Goal: Task Accomplishment & Management: Use online tool/utility

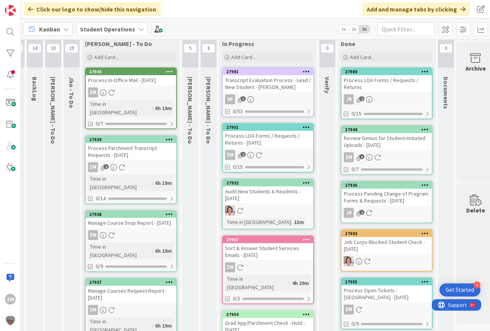
scroll to position [0, 15]
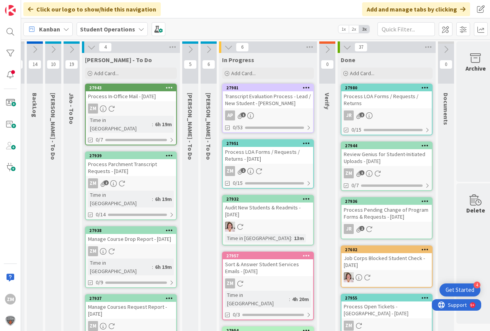
click at [257, 156] on div "Process LOA Forms / Requests / Returns - [DATE]" at bounding box center [268, 155] width 90 height 17
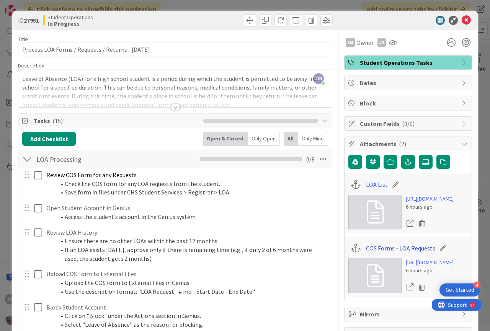
click at [391, 252] on link "COS Forms - LOA Requests" at bounding box center [400, 247] width 69 height 9
click at [462, 21] on icon at bounding box center [466, 20] width 9 height 9
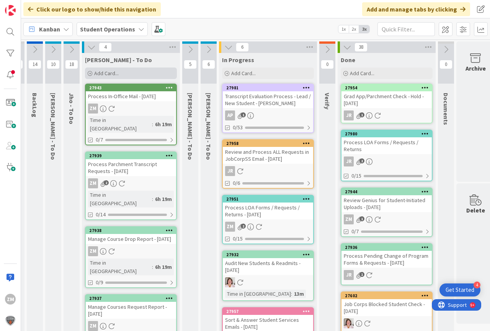
click at [103, 75] on span "Add Card..." at bounding box center [106, 73] width 25 height 7
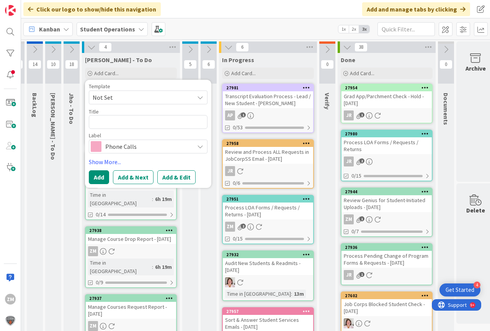
click at [201, 97] on icon at bounding box center [200, 97] width 6 height 6
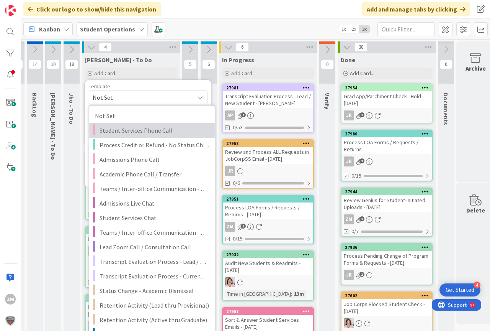
click at [129, 126] on span "Student Services Phone Call" at bounding box center [155, 130] width 110 height 10
type textarea "x"
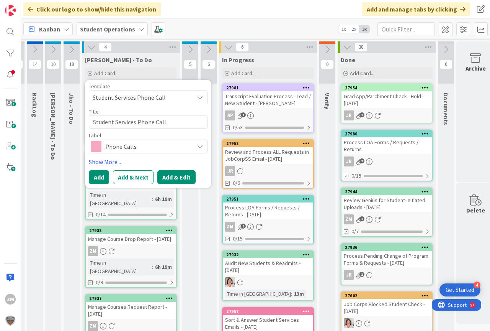
click at [174, 177] on button "Add & Edit" at bounding box center [176, 177] width 38 height 14
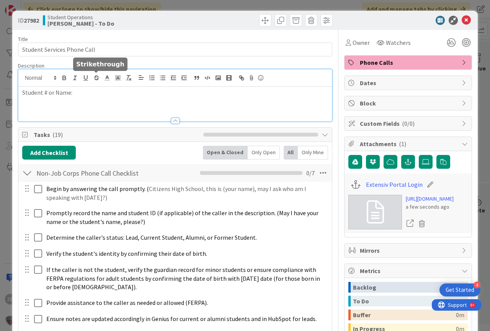
click at [92, 80] on div "Student # or Name:" at bounding box center [175, 95] width 314 height 52
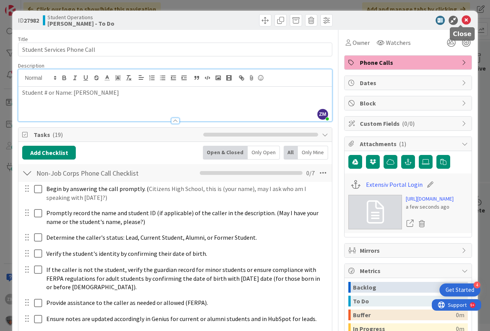
click at [464, 18] on icon at bounding box center [466, 20] width 9 height 9
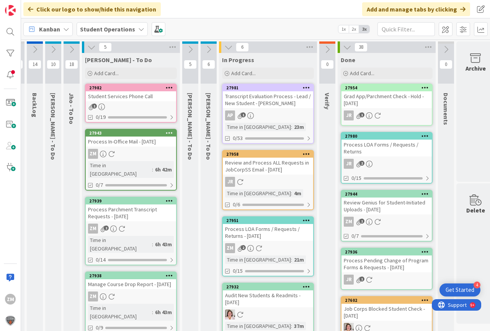
click at [169, 88] on icon at bounding box center [169, 87] width 7 height 5
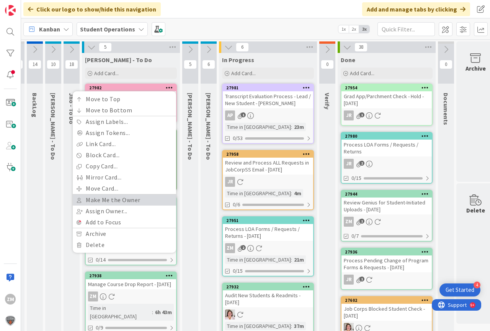
click at [113, 200] on link "Make Me the Owner" at bounding box center [124, 199] width 103 height 11
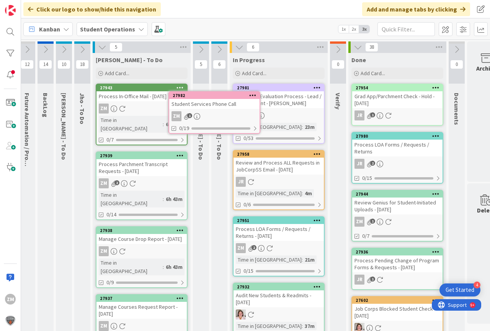
scroll to position [0, 2]
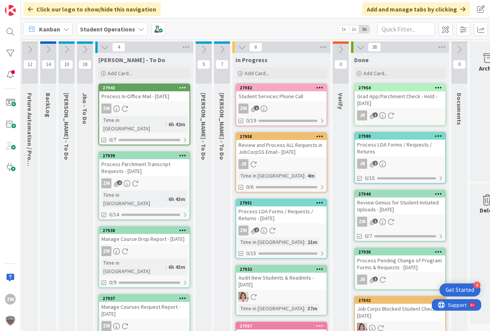
click at [264, 103] on link "27982 Student Services Phone Call ZM 1 0/19" at bounding box center [282, 105] width 92 height 43
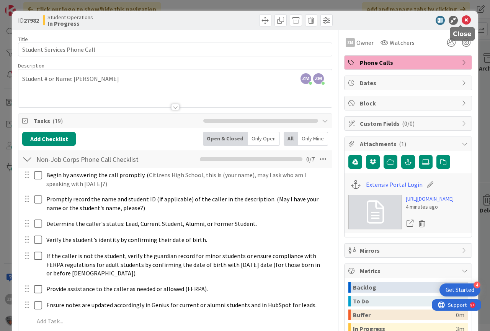
click at [462, 23] on icon at bounding box center [466, 20] width 9 height 9
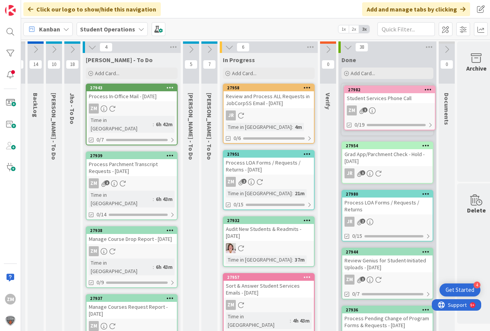
scroll to position [0, 17]
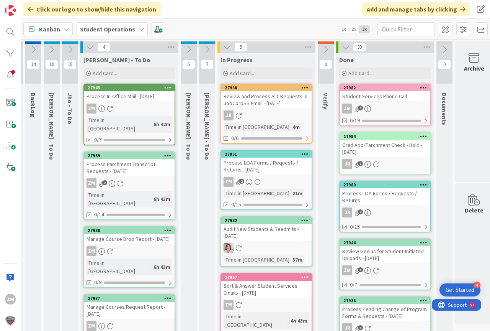
click at [283, 185] on div "ZM 2" at bounding box center [266, 182] width 90 height 10
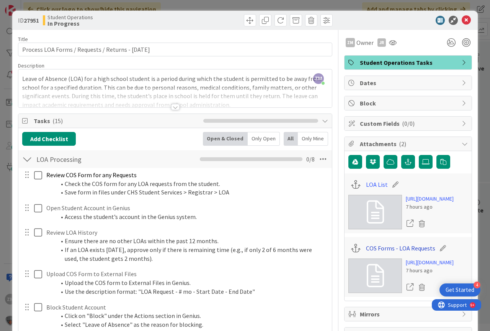
click at [403, 252] on link "COS Forms - LOA Requests" at bounding box center [400, 247] width 69 height 9
click at [372, 184] on link "LOA List" at bounding box center [377, 184] width 22 height 9
click at [462, 21] on icon at bounding box center [466, 20] width 9 height 9
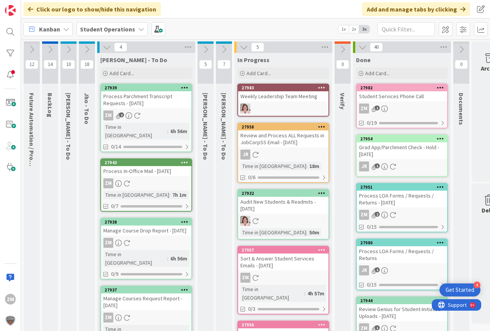
click at [87, 51] on icon at bounding box center [87, 49] width 8 height 8
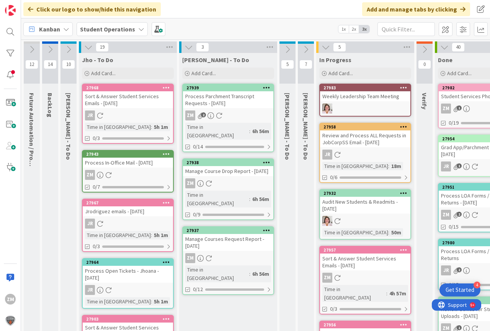
click at [90, 46] on icon at bounding box center [88, 47] width 8 height 8
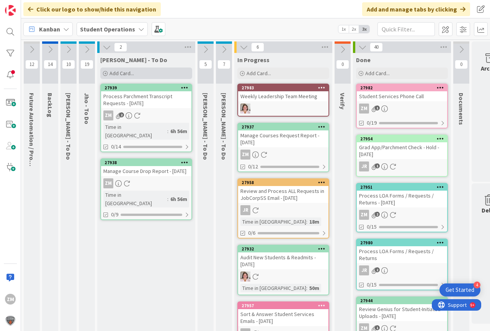
click at [124, 75] on span "Add Card..." at bounding box center [122, 73] width 25 height 7
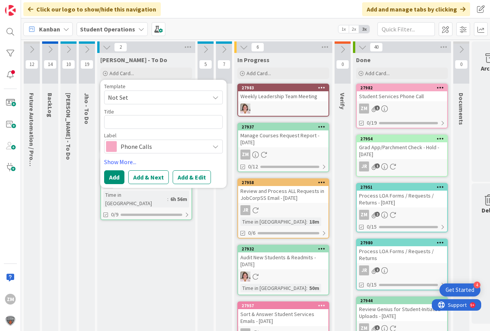
click at [215, 99] on icon at bounding box center [216, 97] width 6 height 6
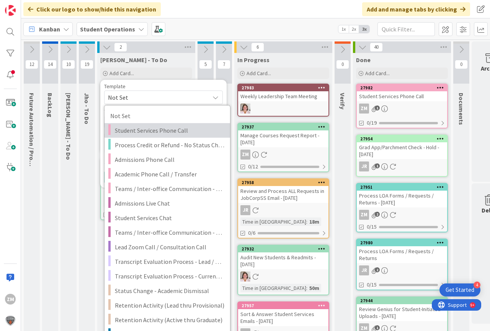
click at [132, 133] on span "Student Services Phone Call" at bounding box center [170, 130] width 110 height 10
type textarea "x"
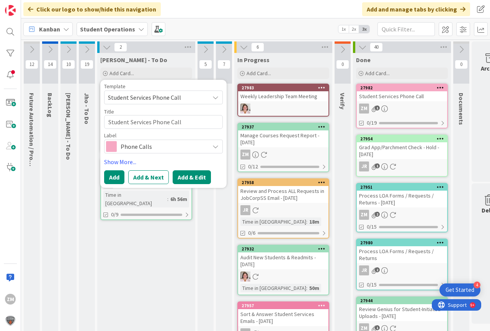
click at [187, 179] on button "Add & Edit" at bounding box center [192, 177] width 38 height 14
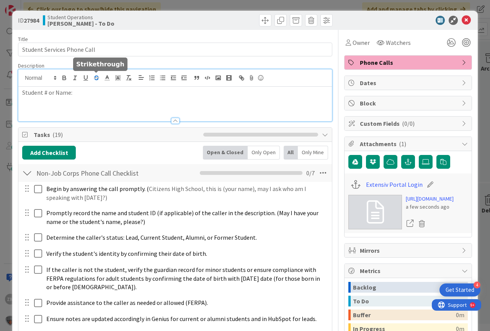
click at [95, 79] on div "Student # or Name:" at bounding box center [175, 95] width 314 height 52
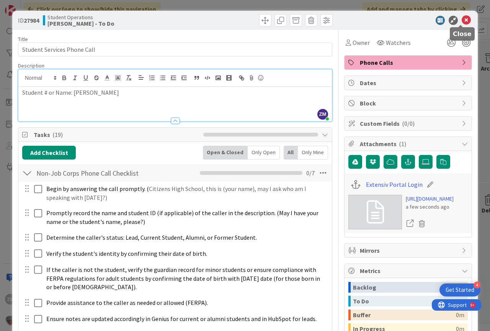
click at [463, 21] on icon at bounding box center [466, 20] width 9 height 9
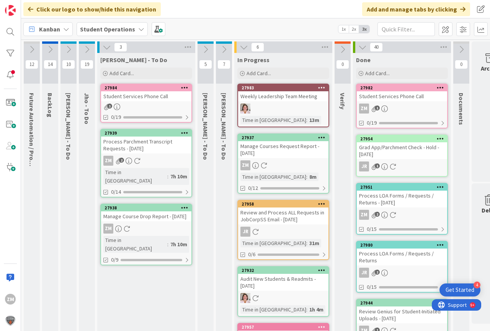
click at [185, 89] on icon at bounding box center [184, 87] width 7 height 5
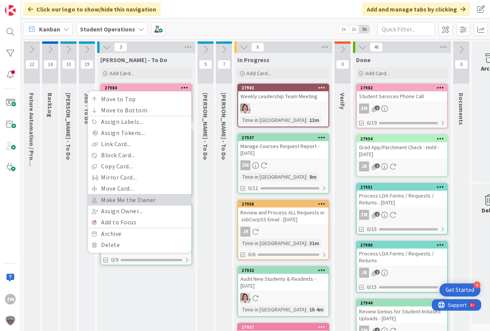
click at [122, 200] on link "Make Me the Owner" at bounding box center [139, 199] width 103 height 11
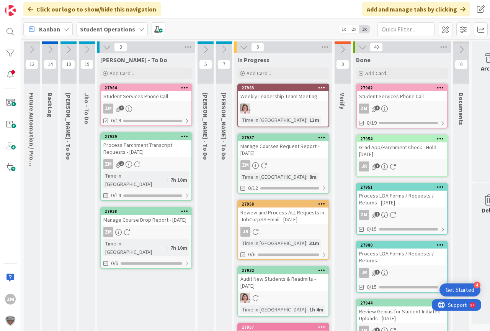
click at [124, 95] on div "Student Services Phone Call" at bounding box center [146, 96] width 90 height 10
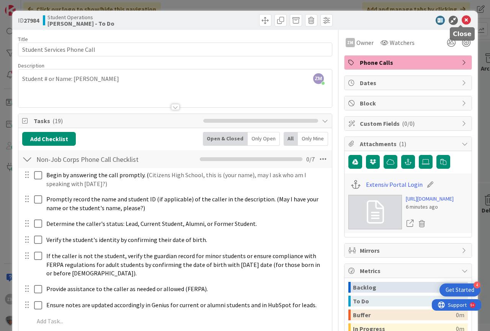
click at [462, 18] on icon at bounding box center [466, 20] width 9 height 9
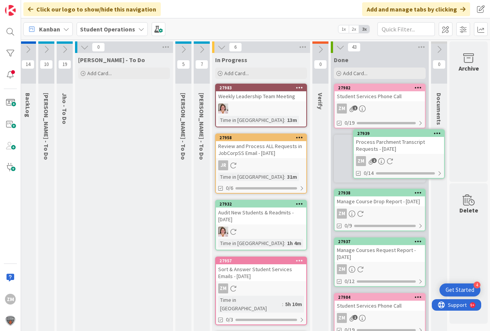
scroll to position [0, 28]
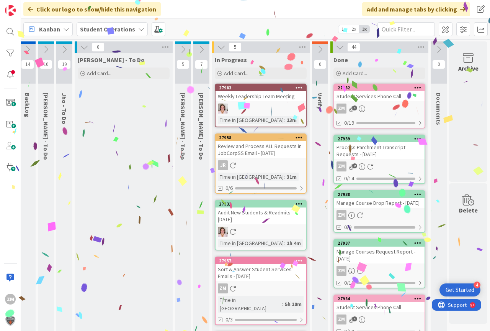
click at [60, 50] on icon at bounding box center [64, 49] width 8 height 8
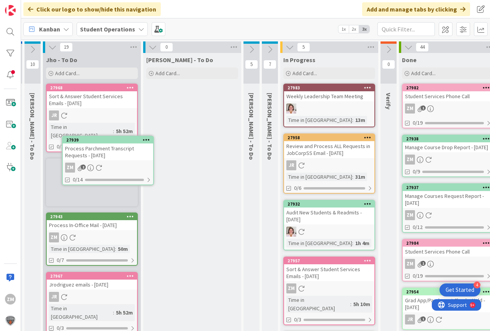
scroll to position [0, 0]
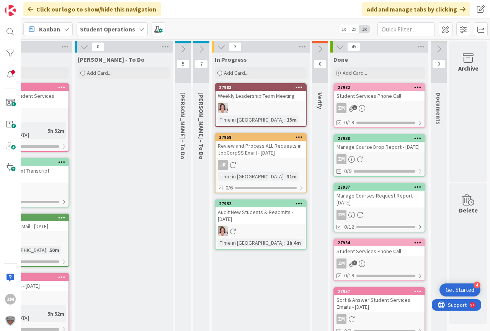
scroll to position [0, 110]
